Goal: Information Seeking & Learning: Learn about a topic

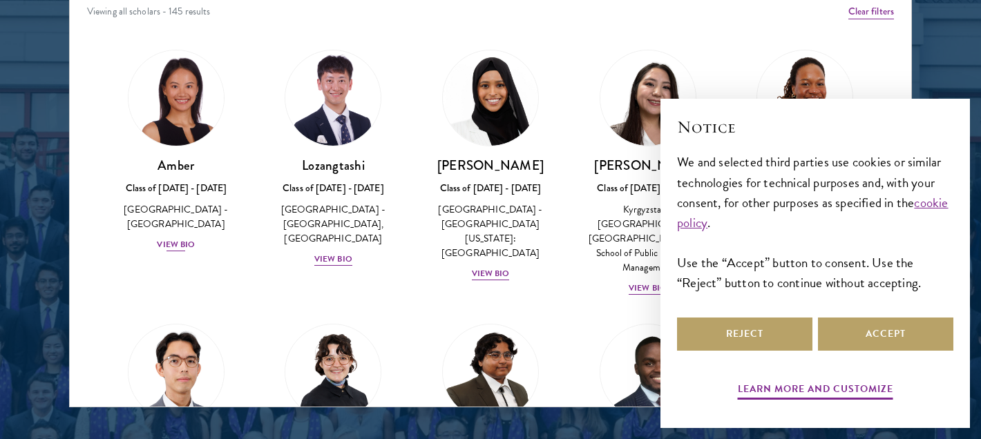
scroll to position [1836, 0]
click at [178, 238] on div "View Bio" at bounding box center [176, 244] width 38 height 13
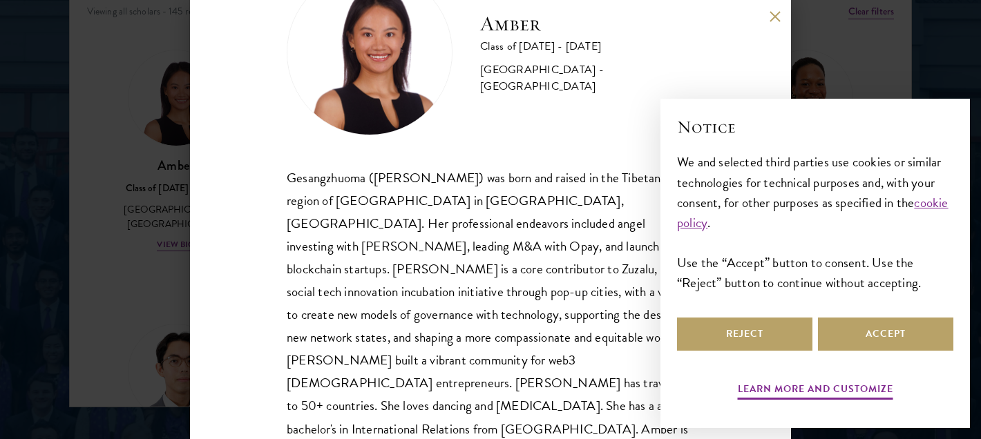
scroll to position [91, 0]
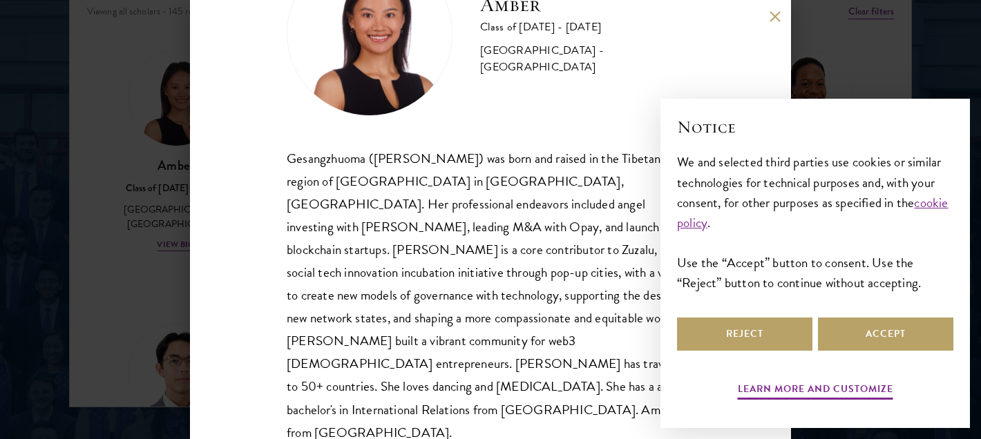
click at [393, 267] on div "Gesangzhuoma ([PERSON_NAME]) was born and raised in the Tibetan region of [GEOG…" at bounding box center [491, 295] width 408 height 297
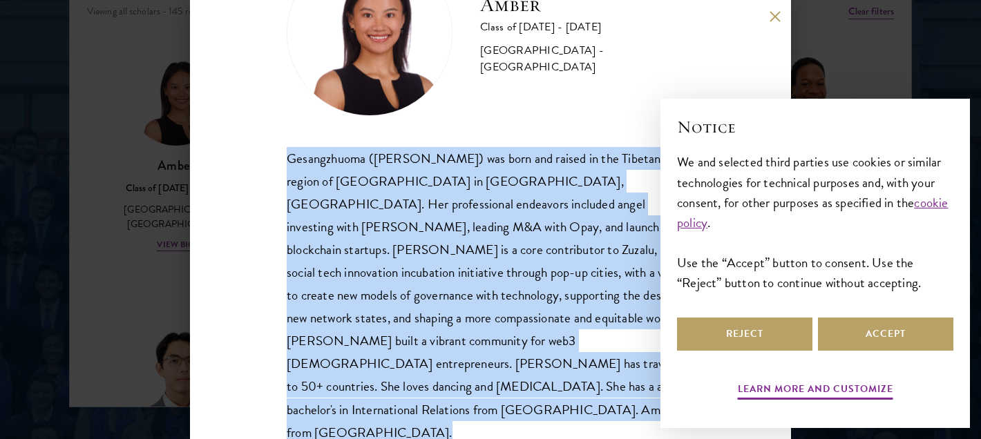
click at [393, 267] on div "Gesangzhuoma ([PERSON_NAME]) was born and raised in the Tibetan region of [GEOG…" at bounding box center [491, 295] width 408 height 297
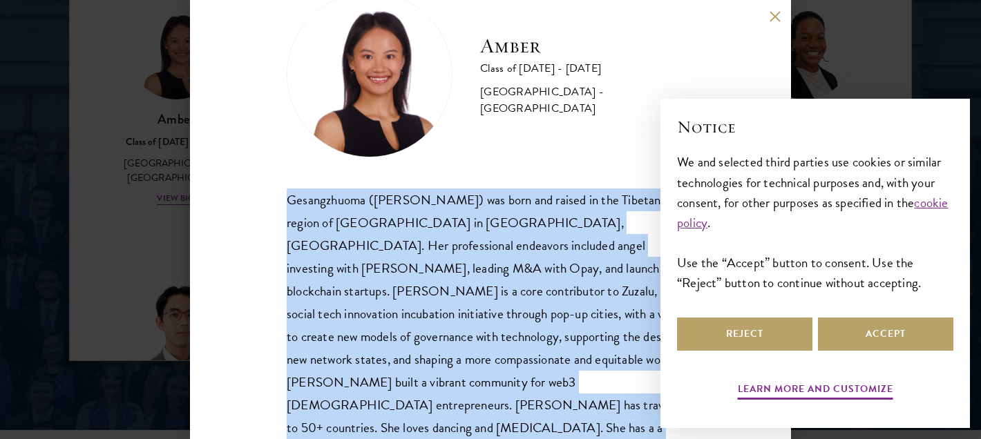
scroll to position [51, 0]
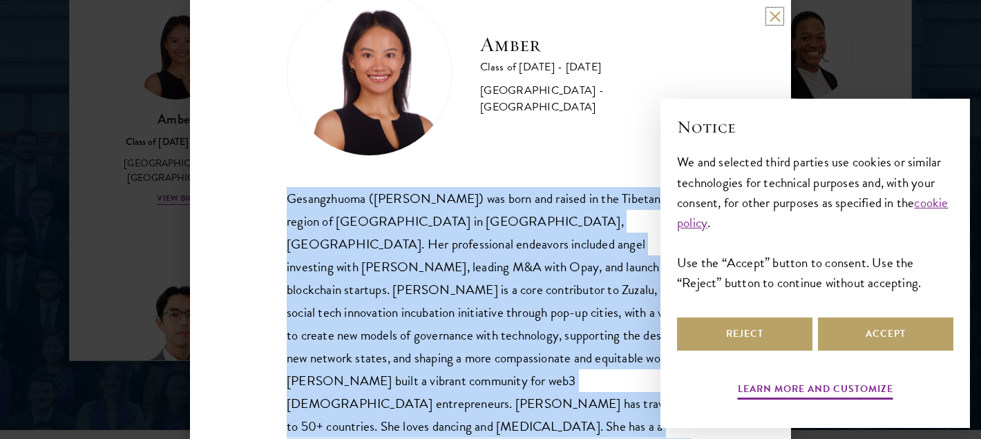
click at [770, 19] on button at bounding box center [775, 16] width 12 height 12
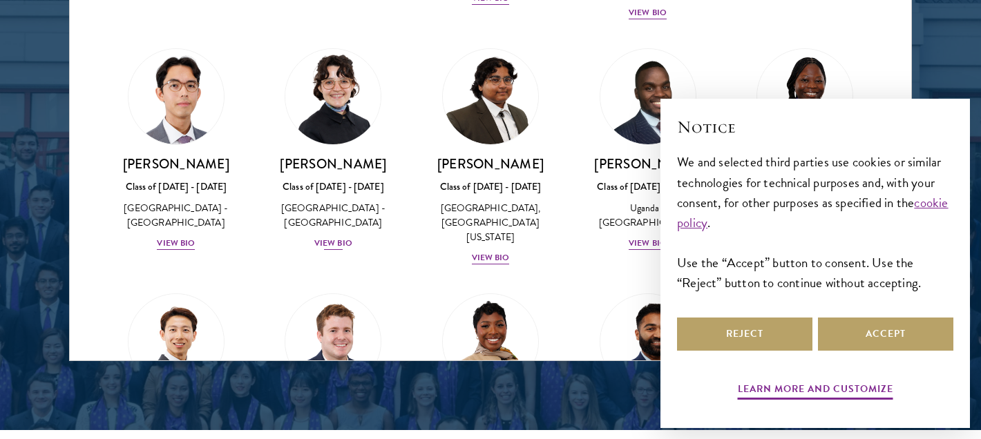
scroll to position [241, 0]
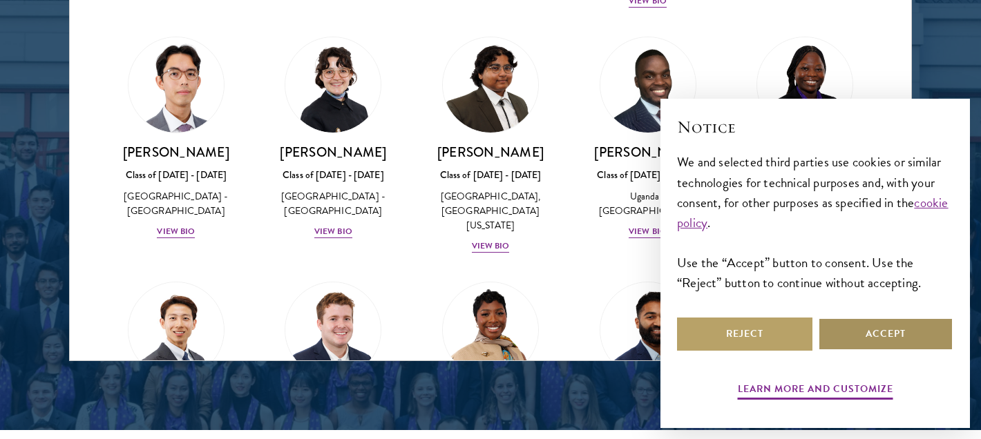
click at [923, 338] on button "Accept" at bounding box center [885, 334] width 135 height 33
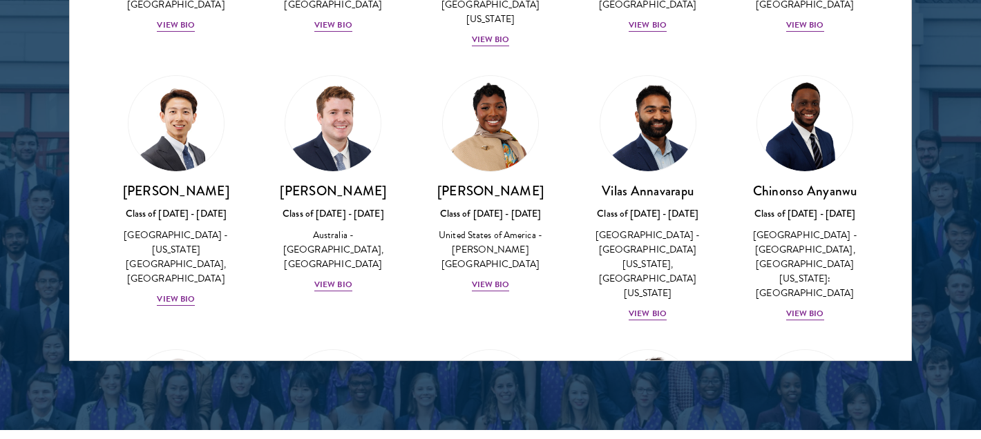
scroll to position [450, 0]
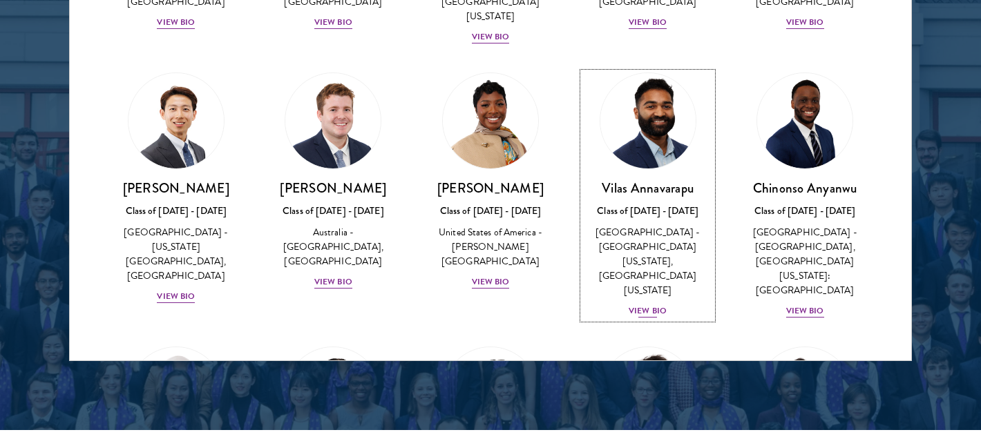
click at [632, 305] on div "View Bio" at bounding box center [648, 311] width 38 height 13
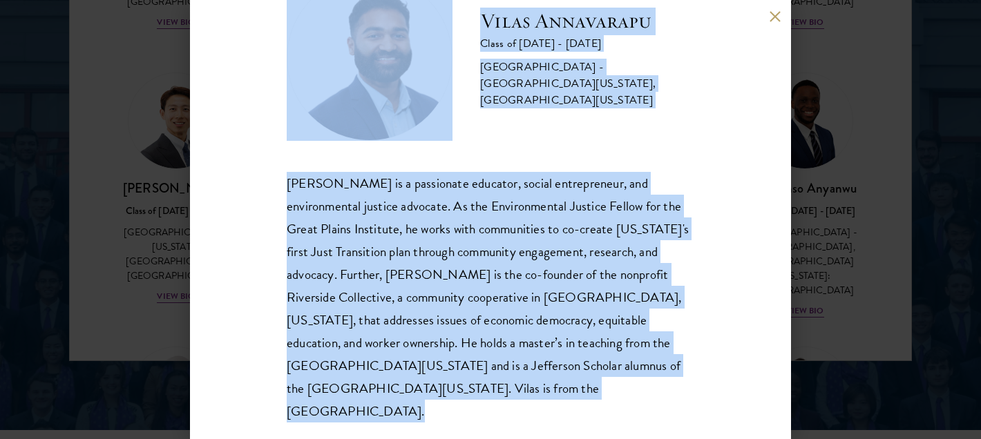
scroll to position [68, 0]
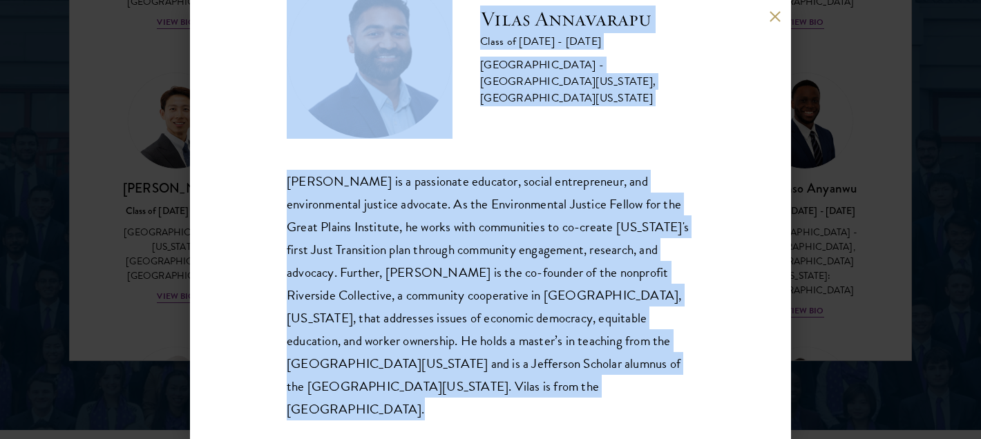
click at [570, 276] on div "[PERSON_NAME] is a passionate educator, social entrepreneur, and environmental …" at bounding box center [491, 295] width 408 height 251
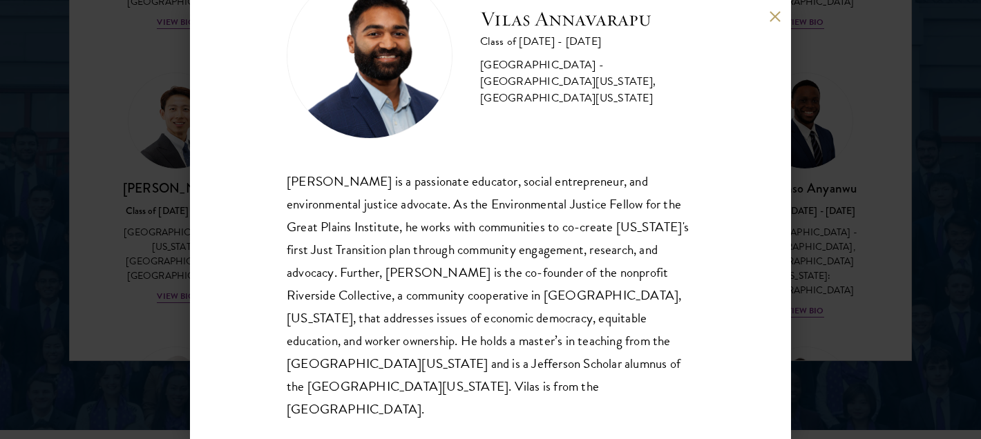
click at [502, 285] on div "[PERSON_NAME] is a passionate educator, social entrepreneur, and environmental …" at bounding box center [491, 295] width 408 height 251
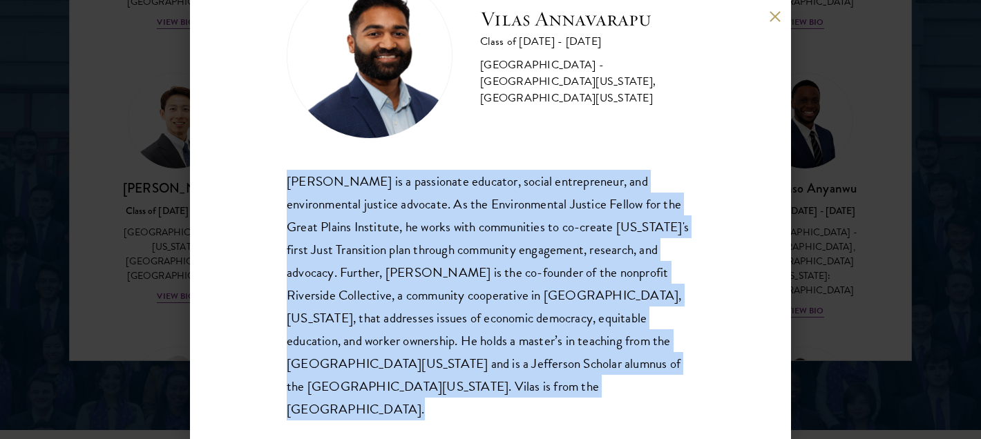
click at [502, 285] on div "[PERSON_NAME] is a passionate educator, social entrepreneur, and environmental …" at bounding box center [491, 295] width 408 height 251
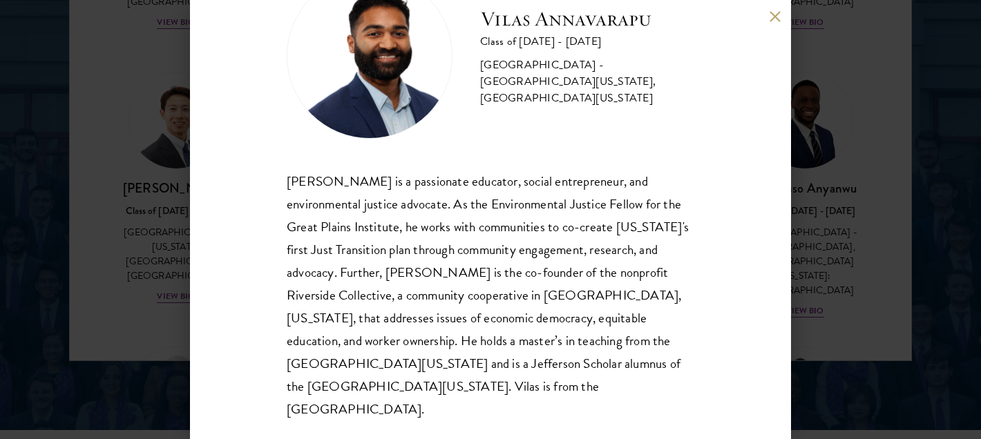
click at [502, 285] on div "[PERSON_NAME] is a passionate educator, social entrepreneur, and environmental …" at bounding box center [491, 295] width 408 height 251
click at [669, 331] on div "[PERSON_NAME] is a passionate educator, social entrepreneur, and environmental …" at bounding box center [491, 295] width 408 height 251
drag, startPoint x: 826, startPoint y: 251, endPoint x: 791, endPoint y: 124, distance: 131.7
click at [826, 251] on div "[PERSON_NAME] Class of [DATE] - [DATE] [GEOGRAPHIC_DATA] - [GEOGRAPHIC_DATA][US…" at bounding box center [490, 219] width 981 height 439
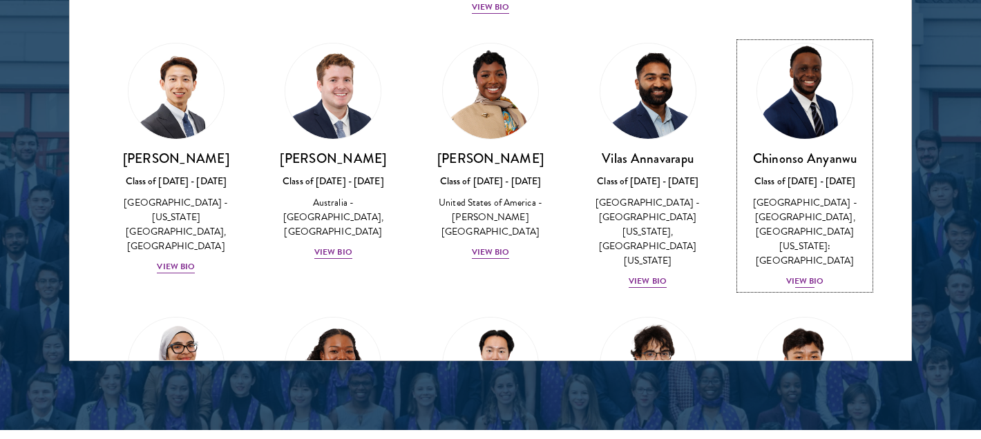
click at [795, 275] on div "View Bio" at bounding box center [805, 281] width 38 height 13
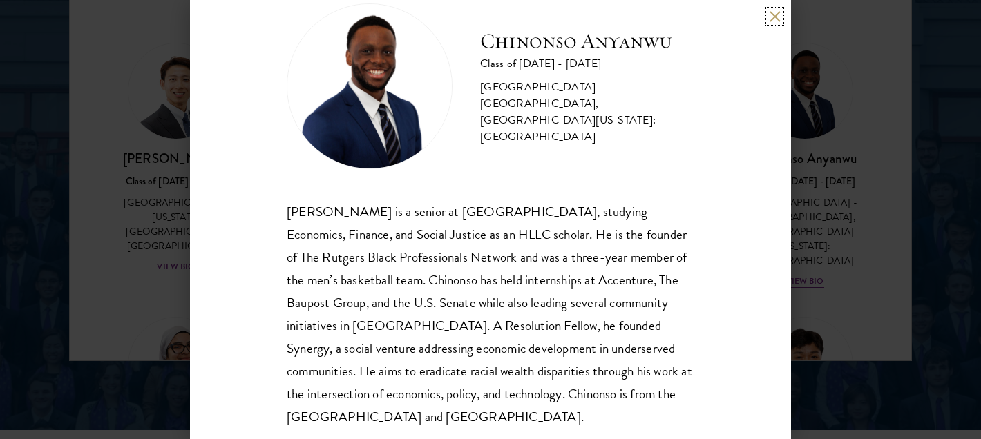
scroll to position [68, 0]
